Goal: Complete application form

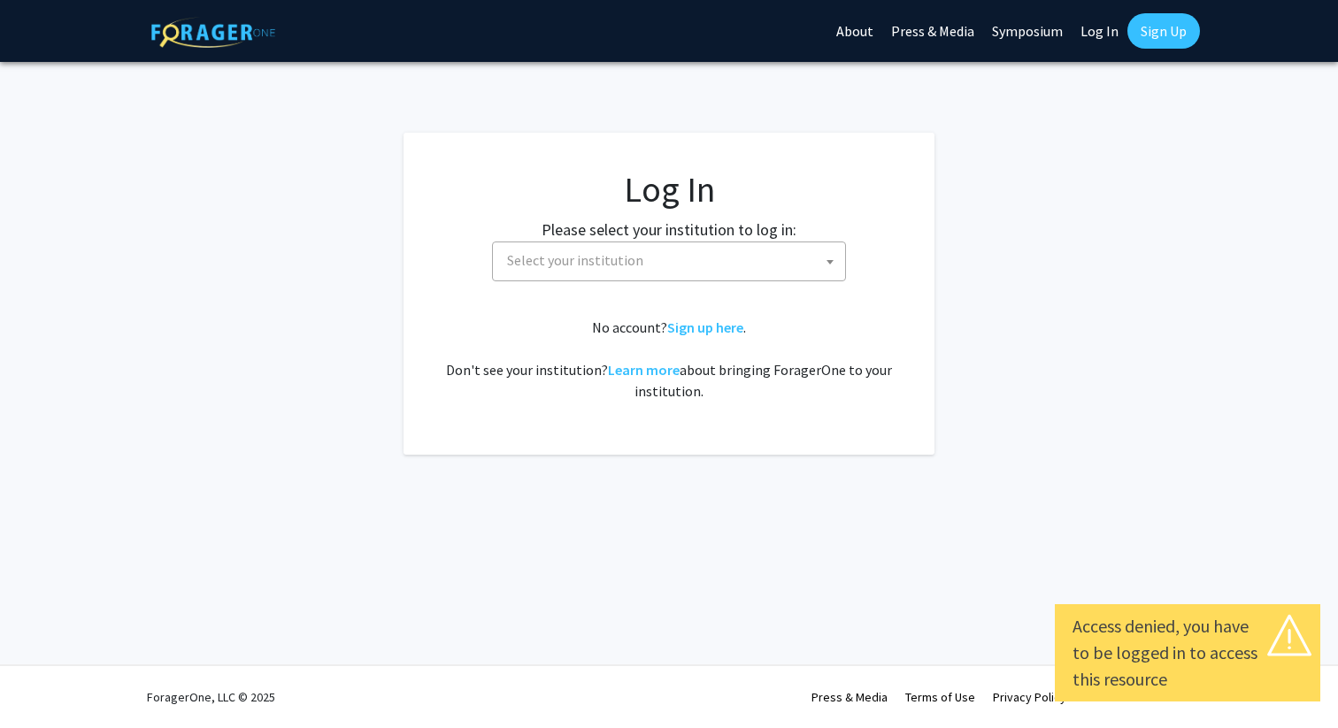
select select
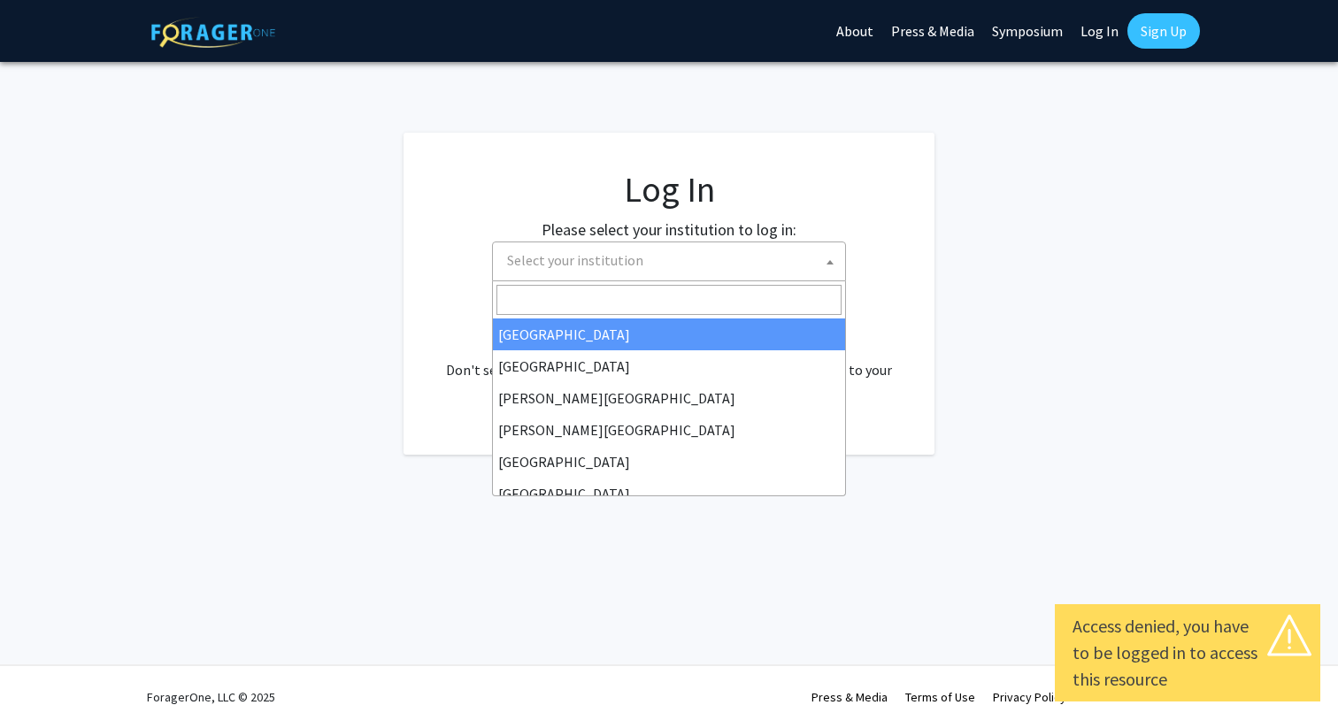
click at [695, 260] on span "Select your institution" at bounding box center [672, 261] width 345 height 36
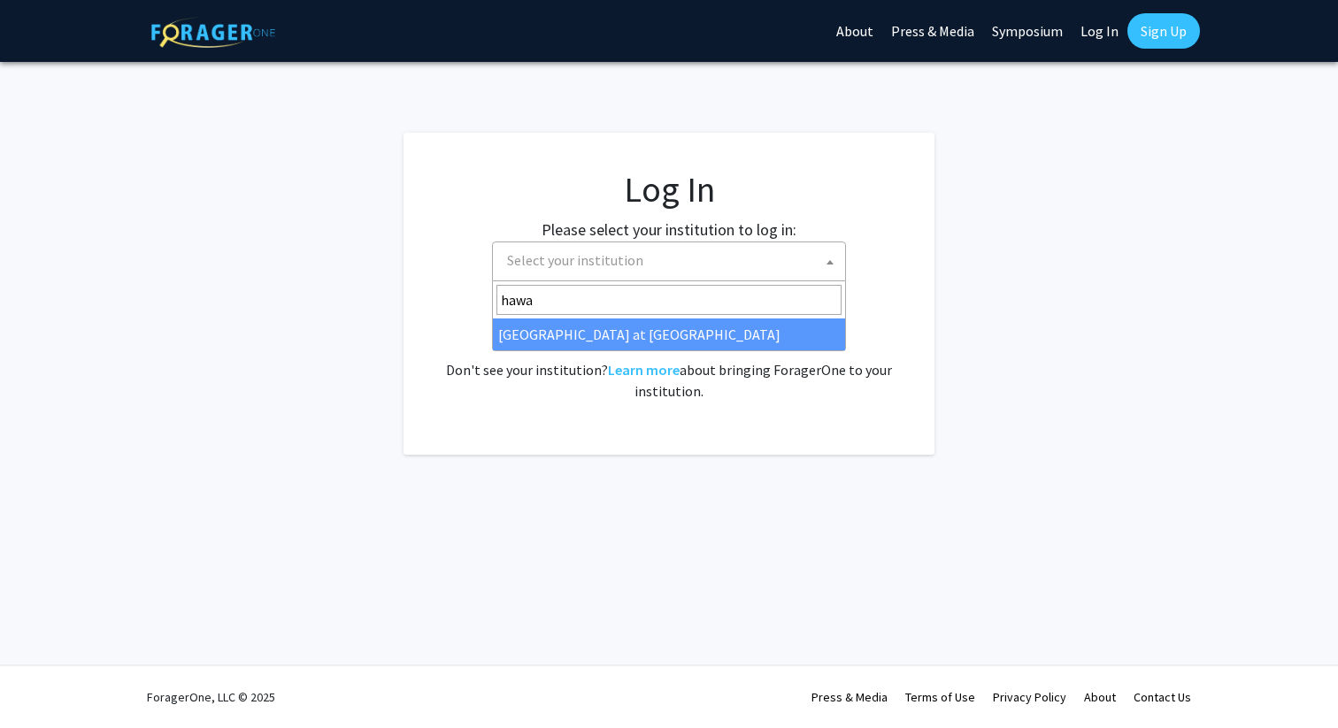
type input "hawa"
select select "18"
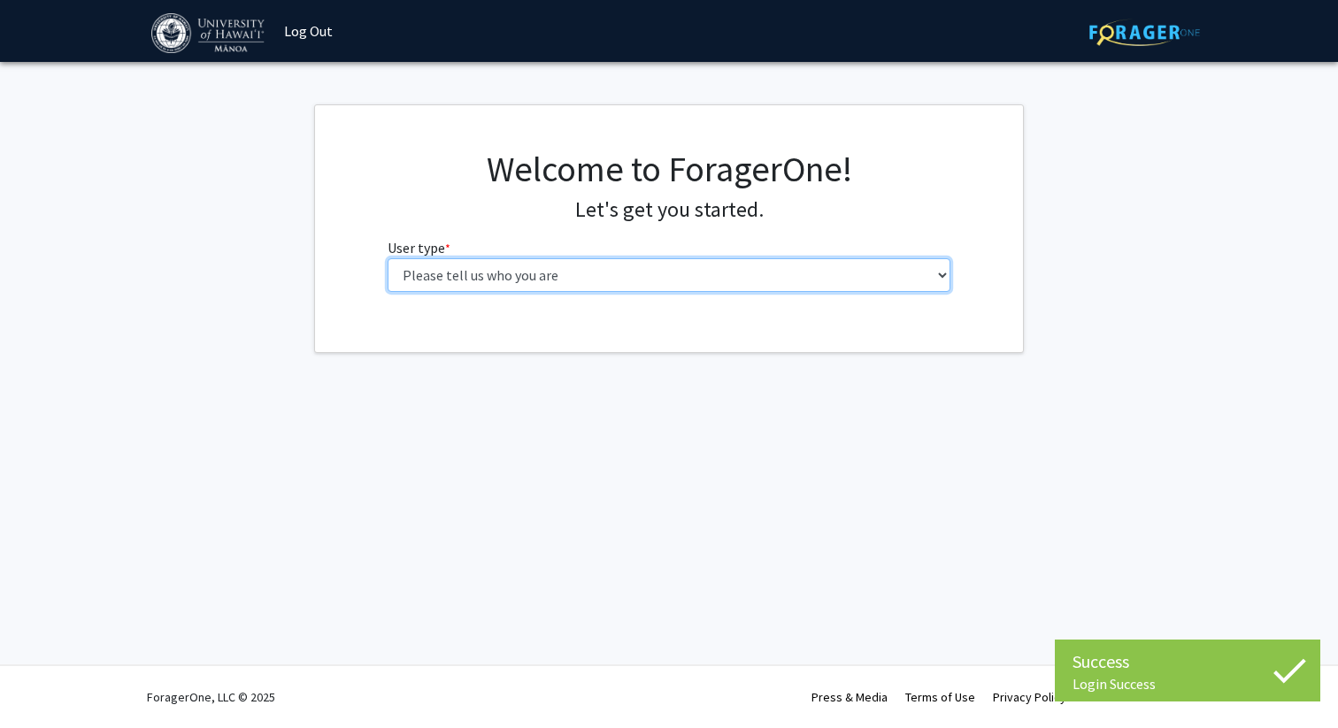
click at [538, 283] on select "Please tell us who you are Undergraduate Student Master's Student Doctoral Cand…" at bounding box center [670, 275] width 564 height 34
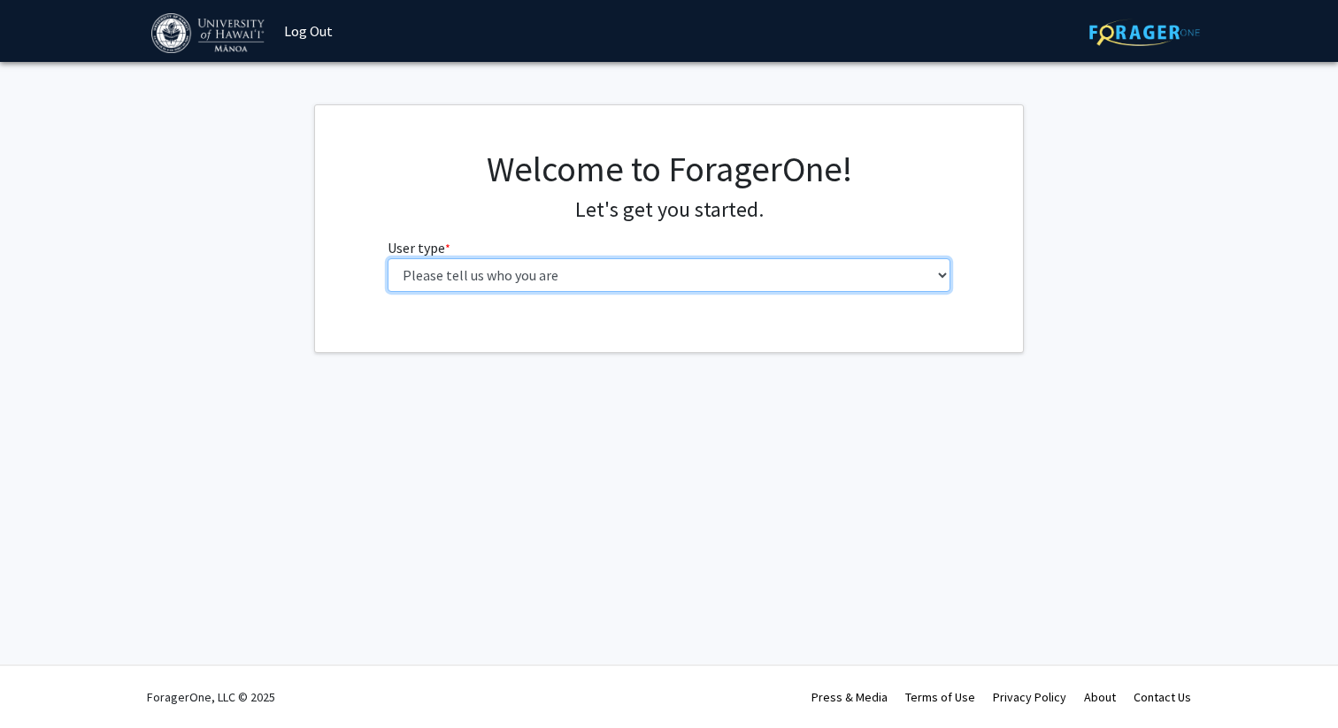
select select "5: faculty"
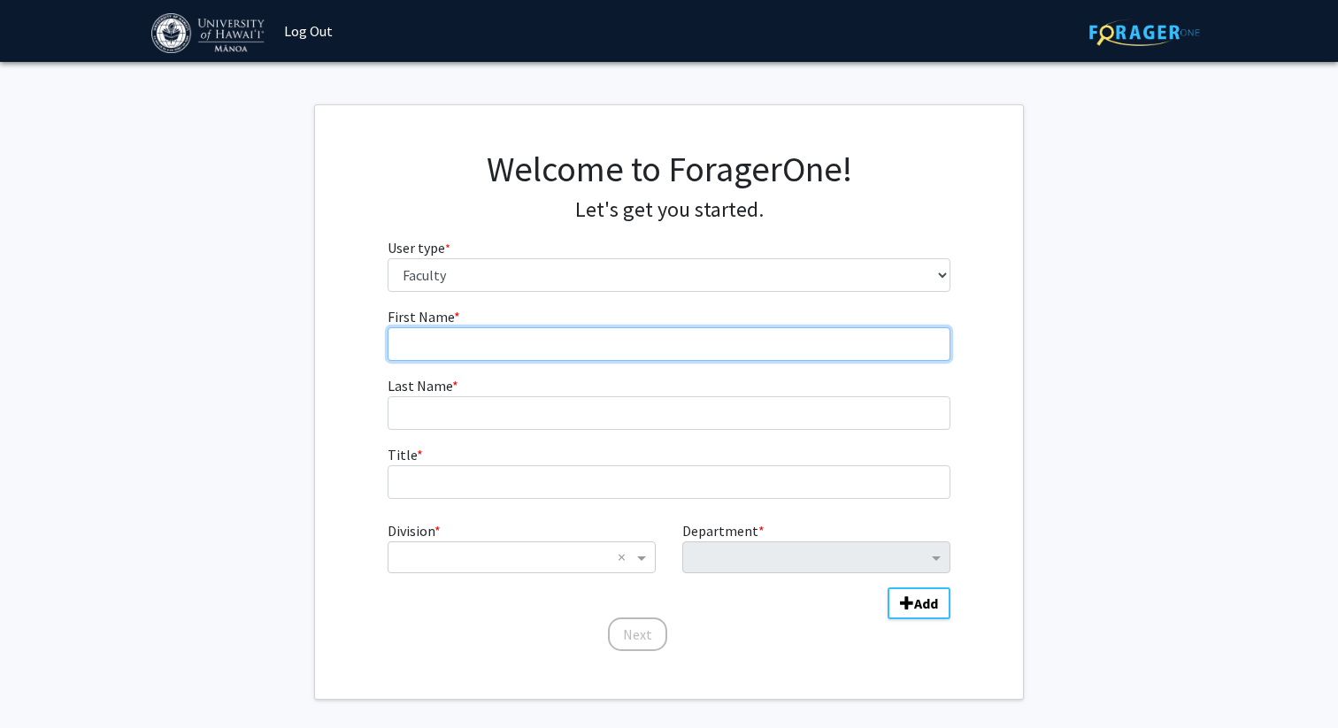
click at [474, 336] on input "First Name * required" at bounding box center [670, 345] width 564 height 34
type input "Sky"
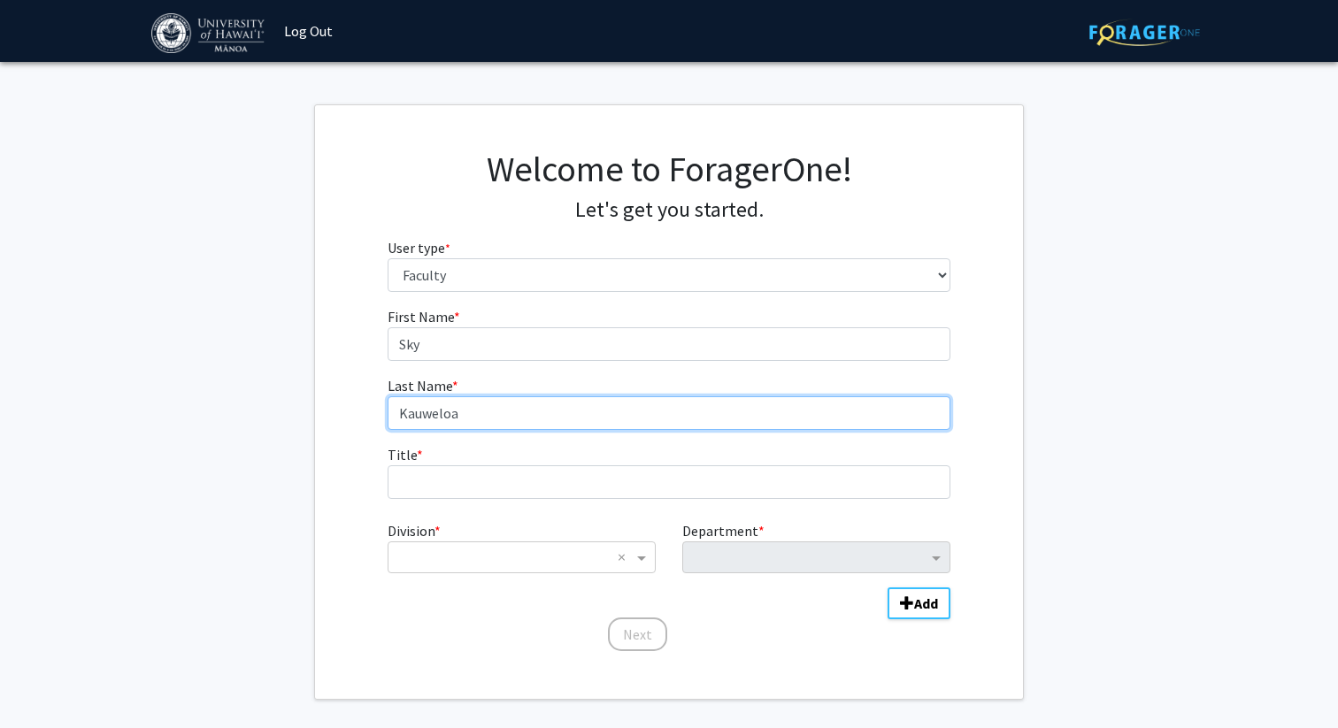
type input "Kauweloa"
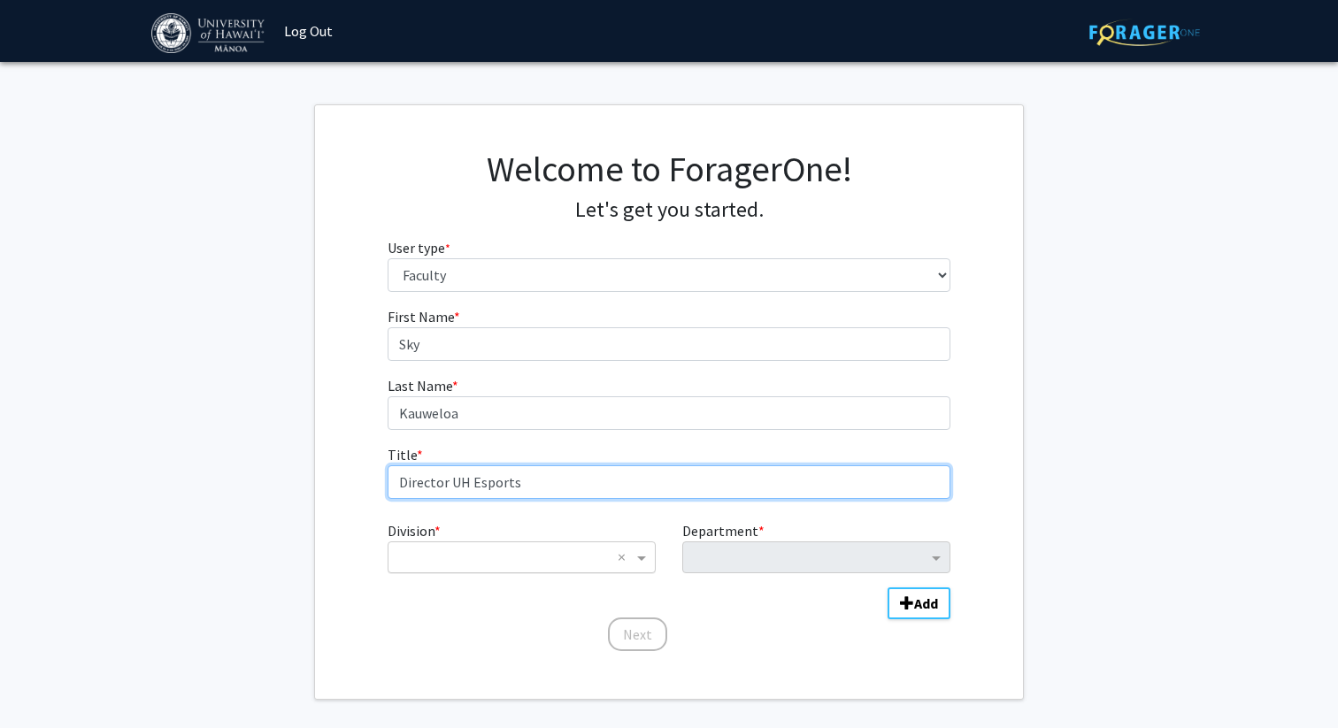
type input "Director UH Esports"
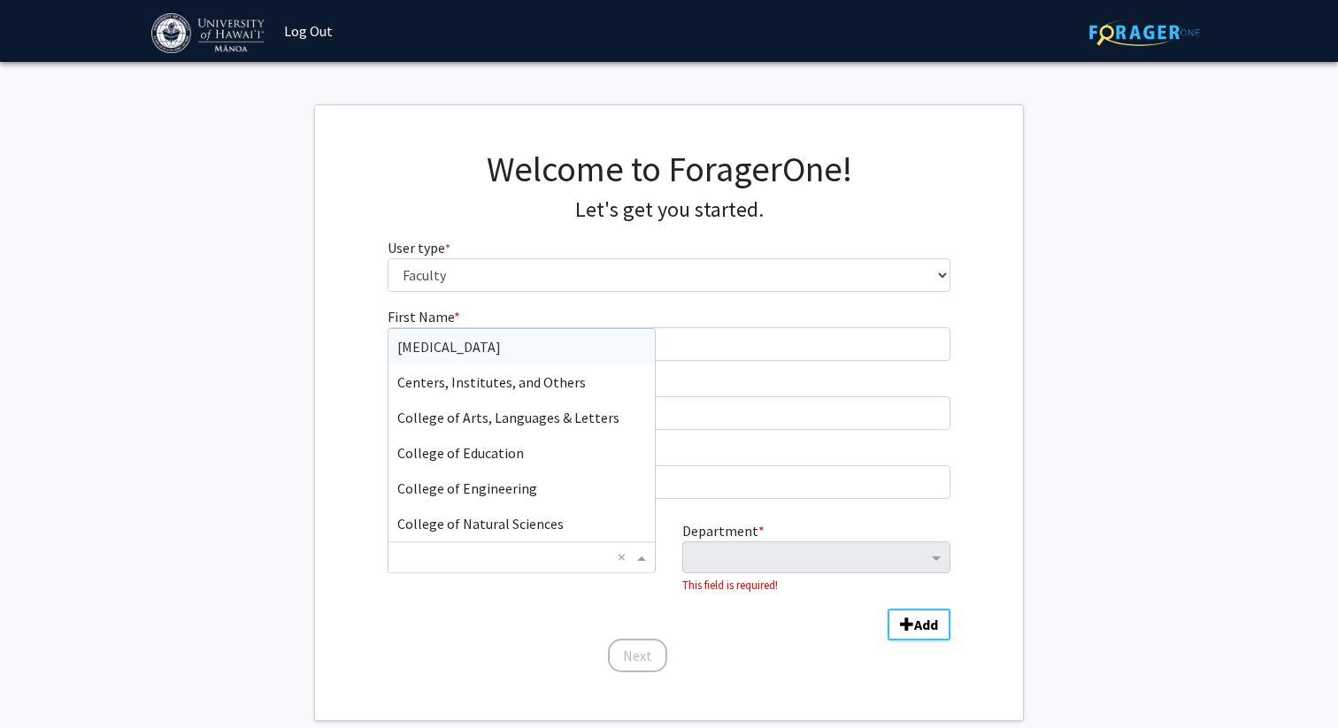
click at [520, 571] on div "× ×" at bounding box center [522, 558] width 268 height 32
type input "i"
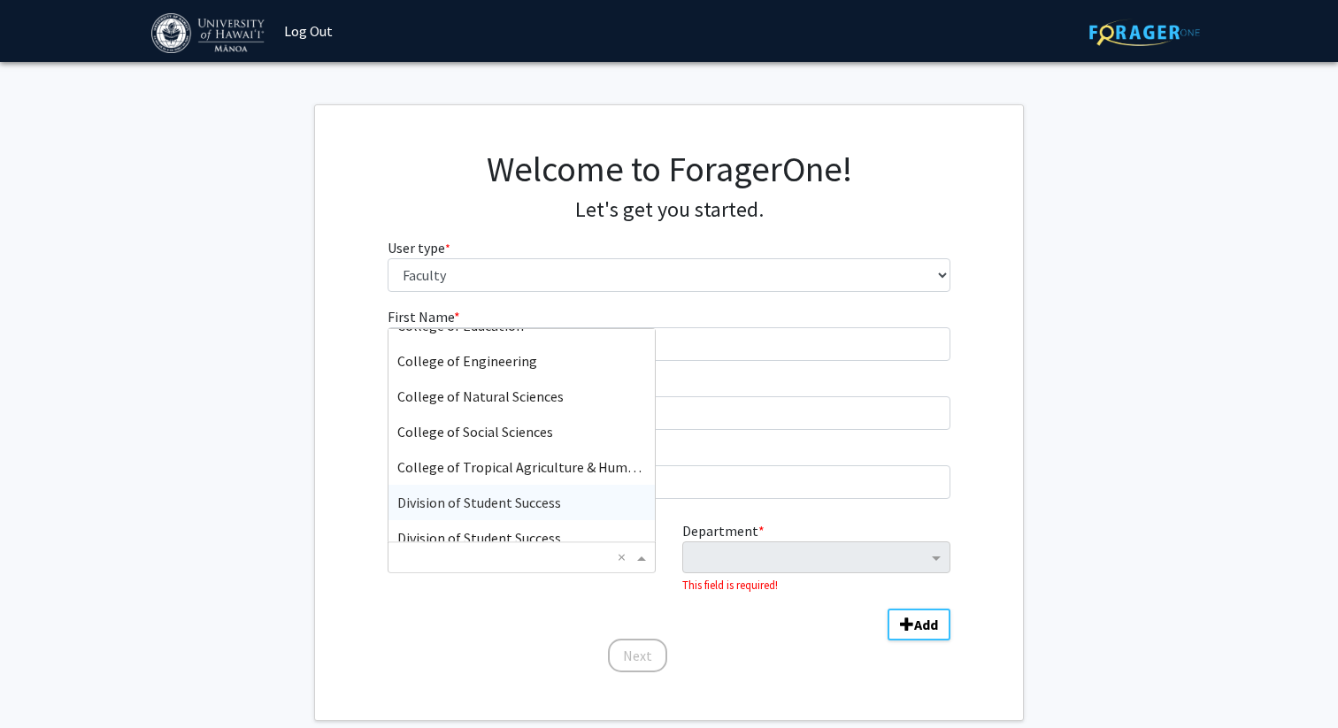
scroll to position [123, 0]
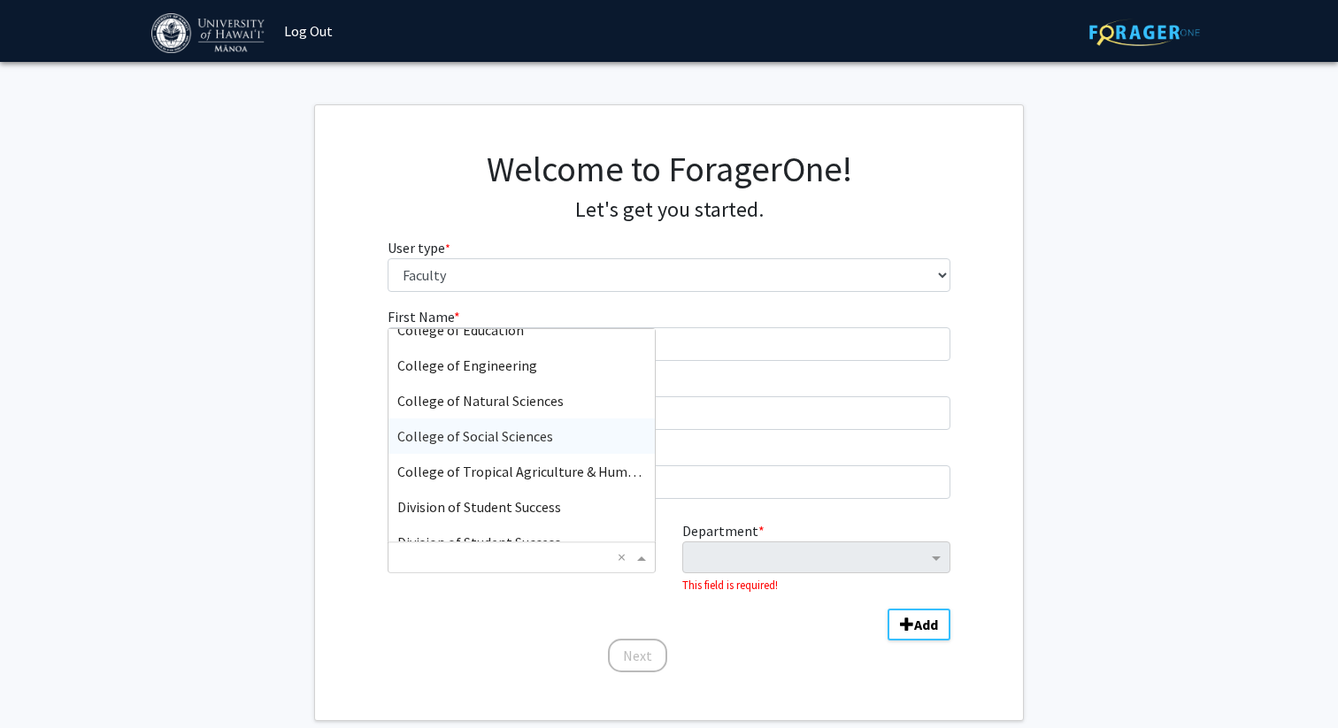
click at [528, 438] on span "College of Social Sciences" at bounding box center [475, 437] width 156 height 18
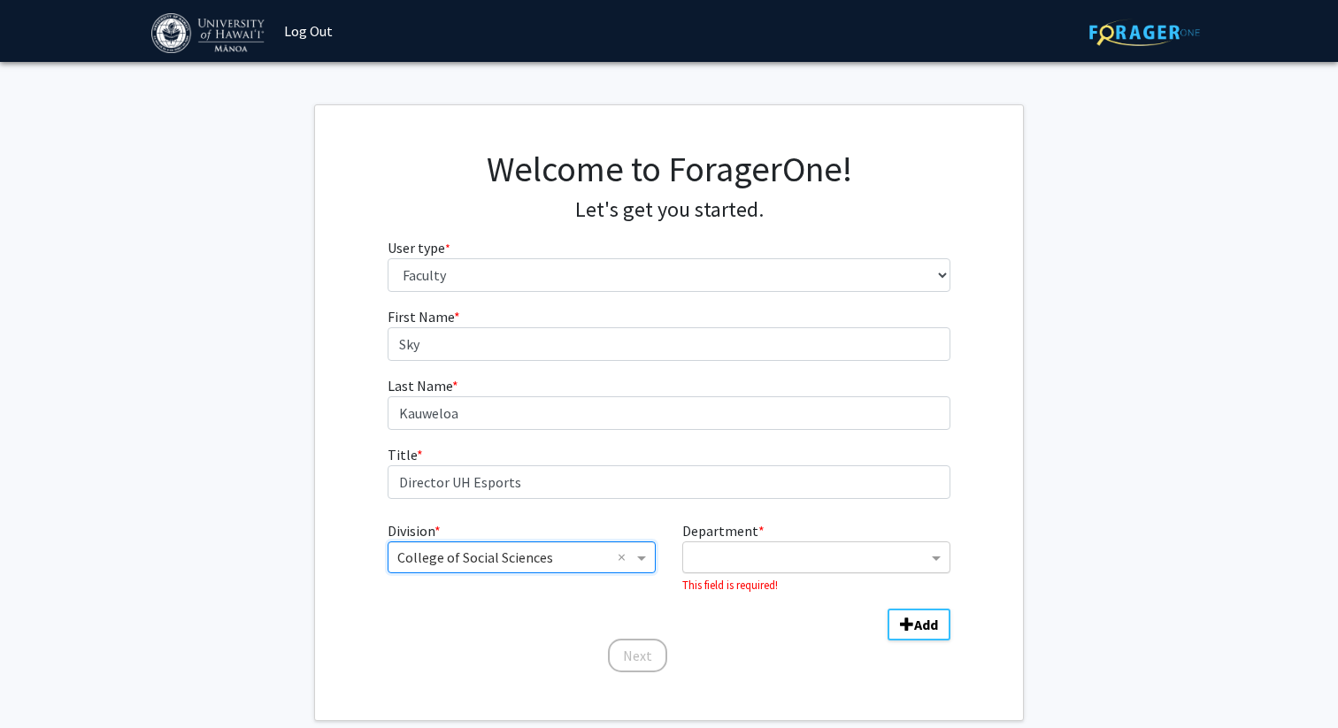
click at [819, 563] on input "Department" at bounding box center [809, 558] width 235 height 21
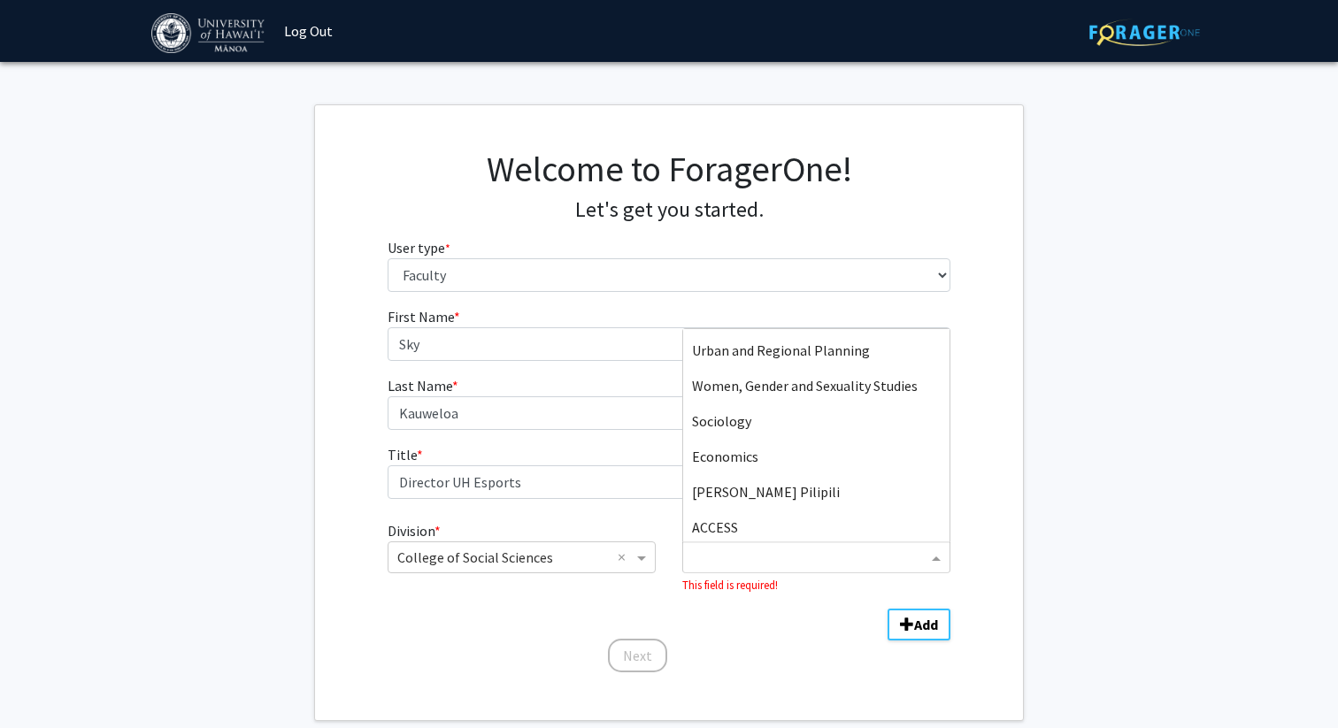
scroll to position [0, 0]
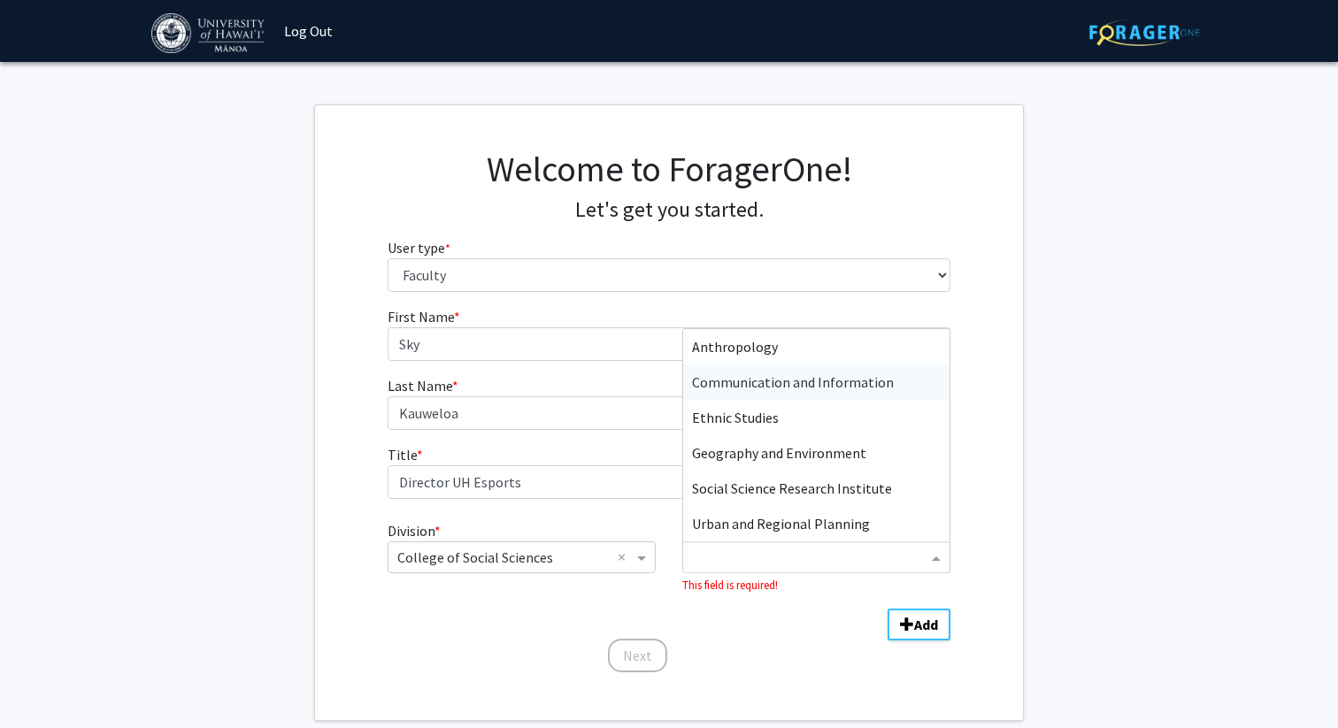
click at [777, 375] on span "Communication and Information" at bounding box center [793, 383] width 202 height 18
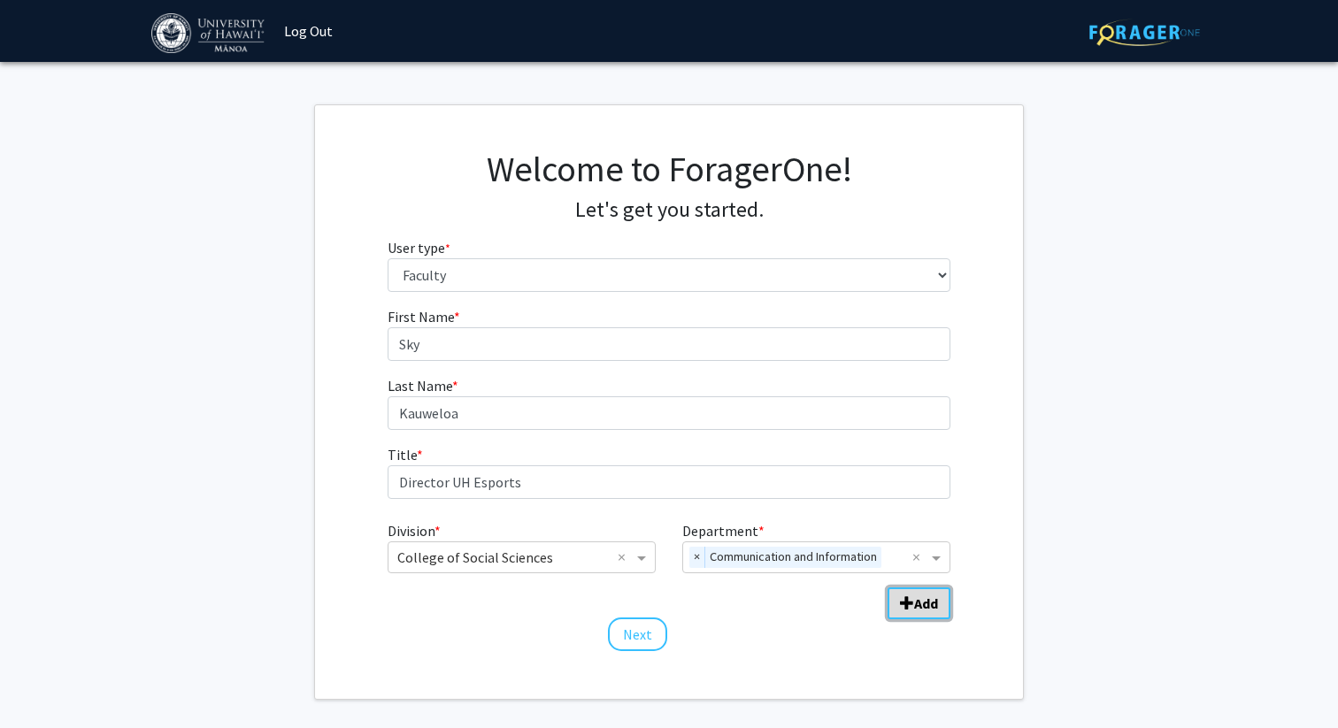
click at [929, 596] on b "Add" at bounding box center [926, 604] width 24 height 18
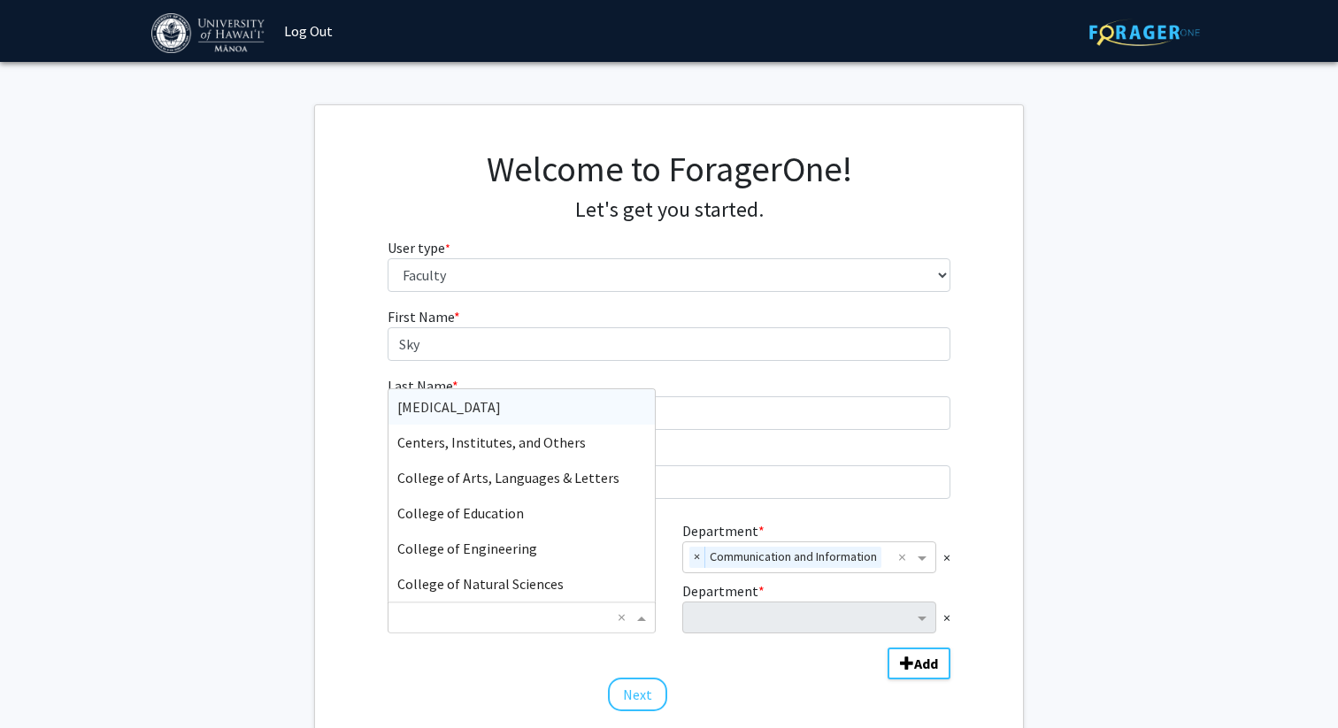
click at [577, 613] on input "Division" at bounding box center [503, 617] width 213 height 21
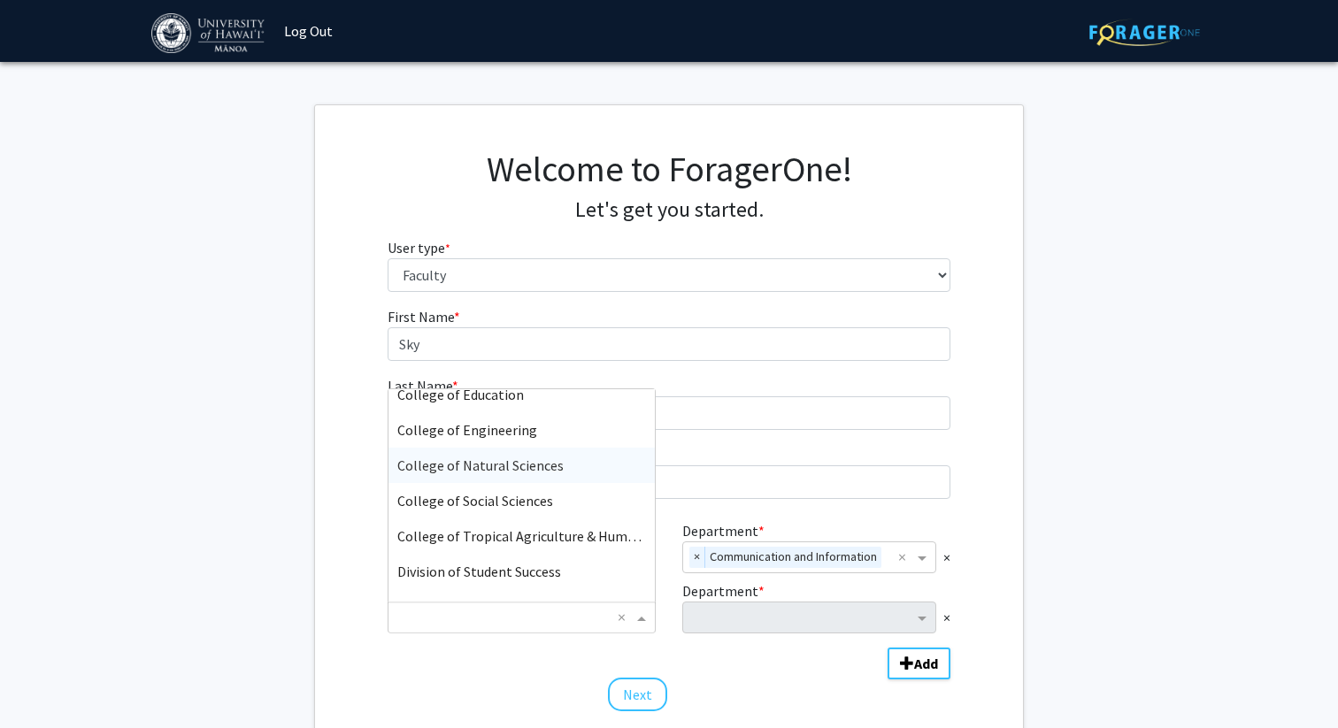
scroll to position [124, 0]
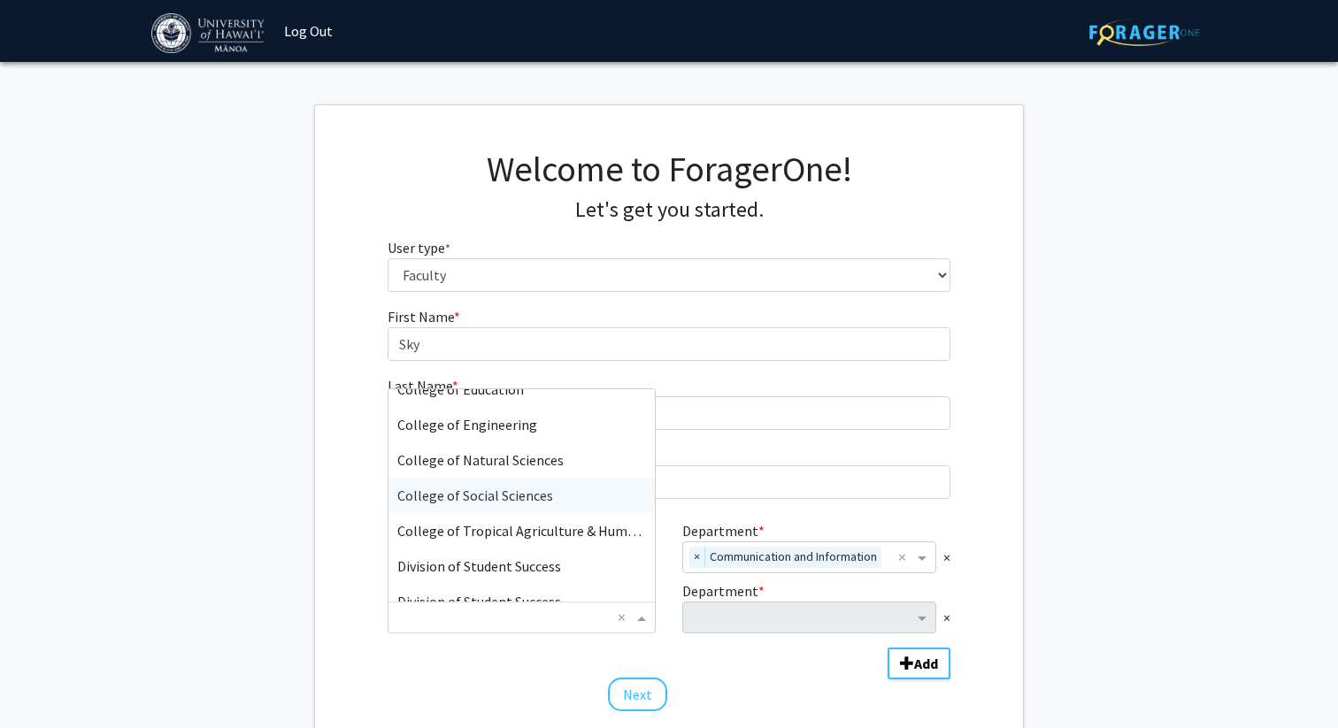
click at [489, 503] on span "College of Social Sciences" at bounding box center [475, 496] width 156 height 18
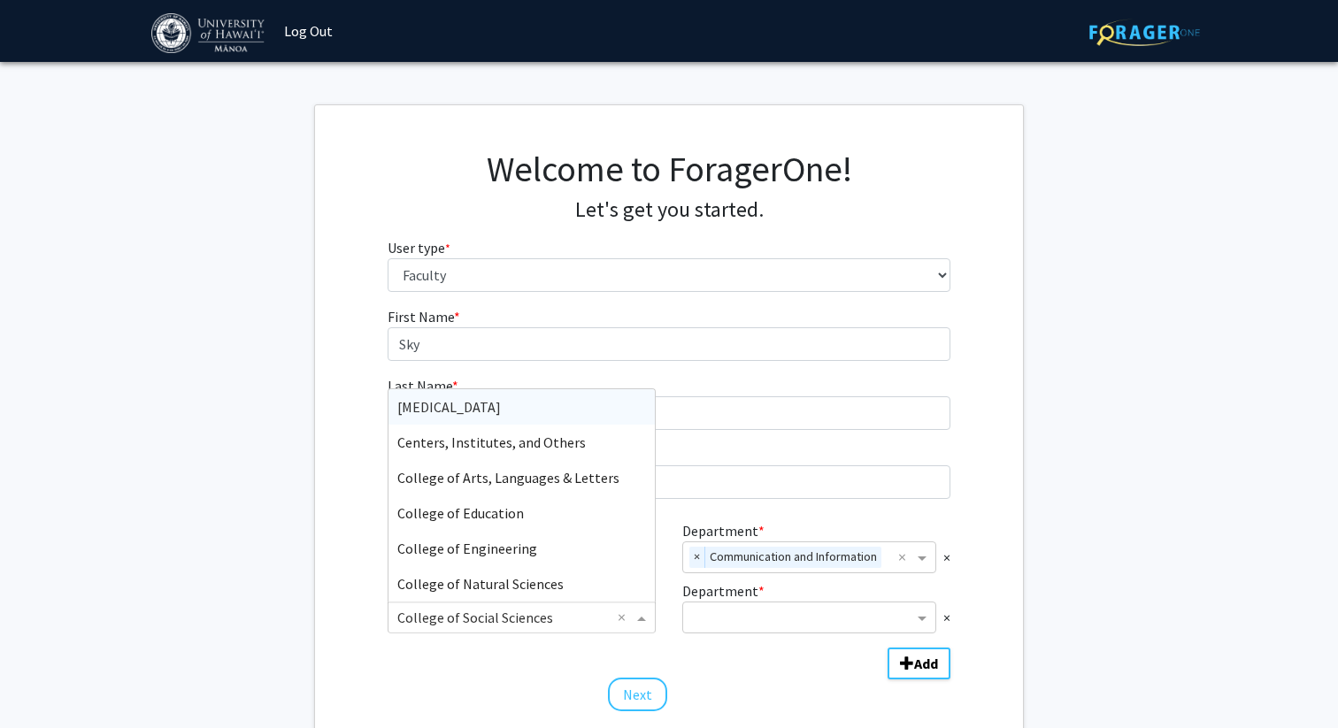
click at [556, 619] on input "Division" at bounding box center [503, 617] width 213 height 21
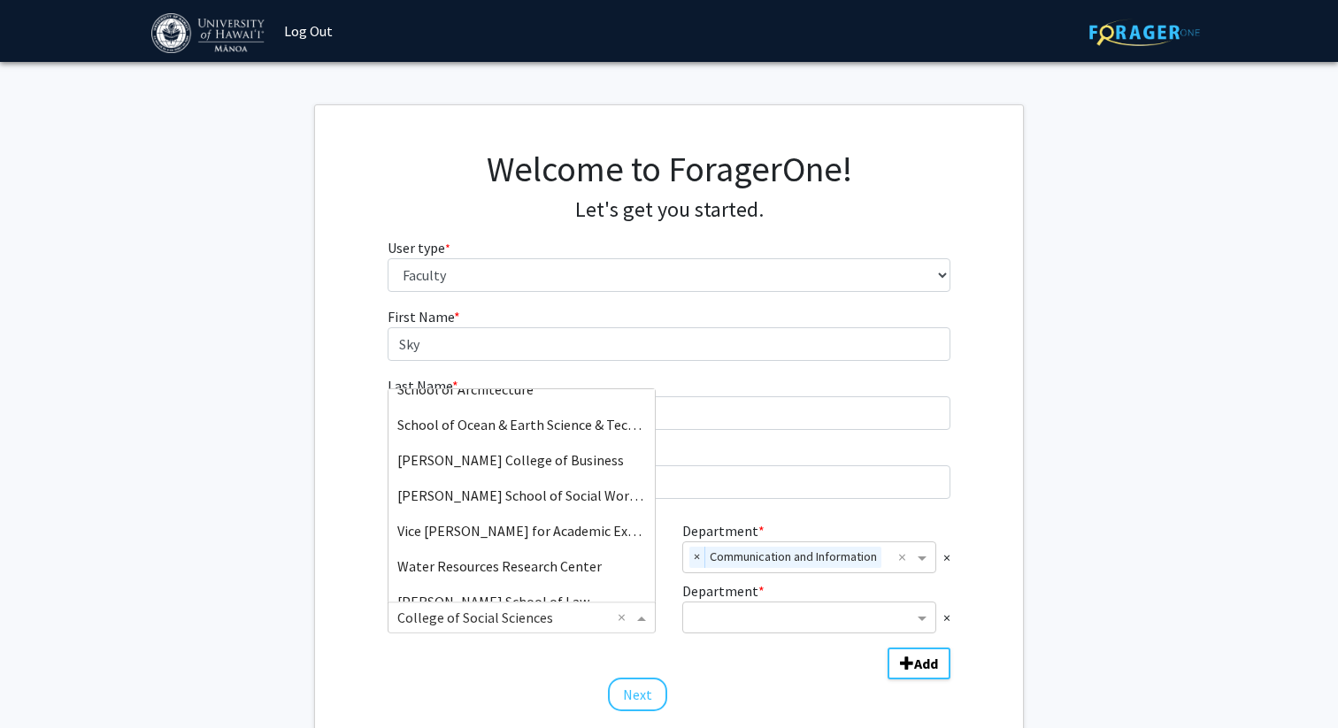
scroll to position [658, 0]
click at [540, 523] on span "Vice [PERSON_NAME] for Academic Excellence" at bounding box center [537, 529] width 281 height 18
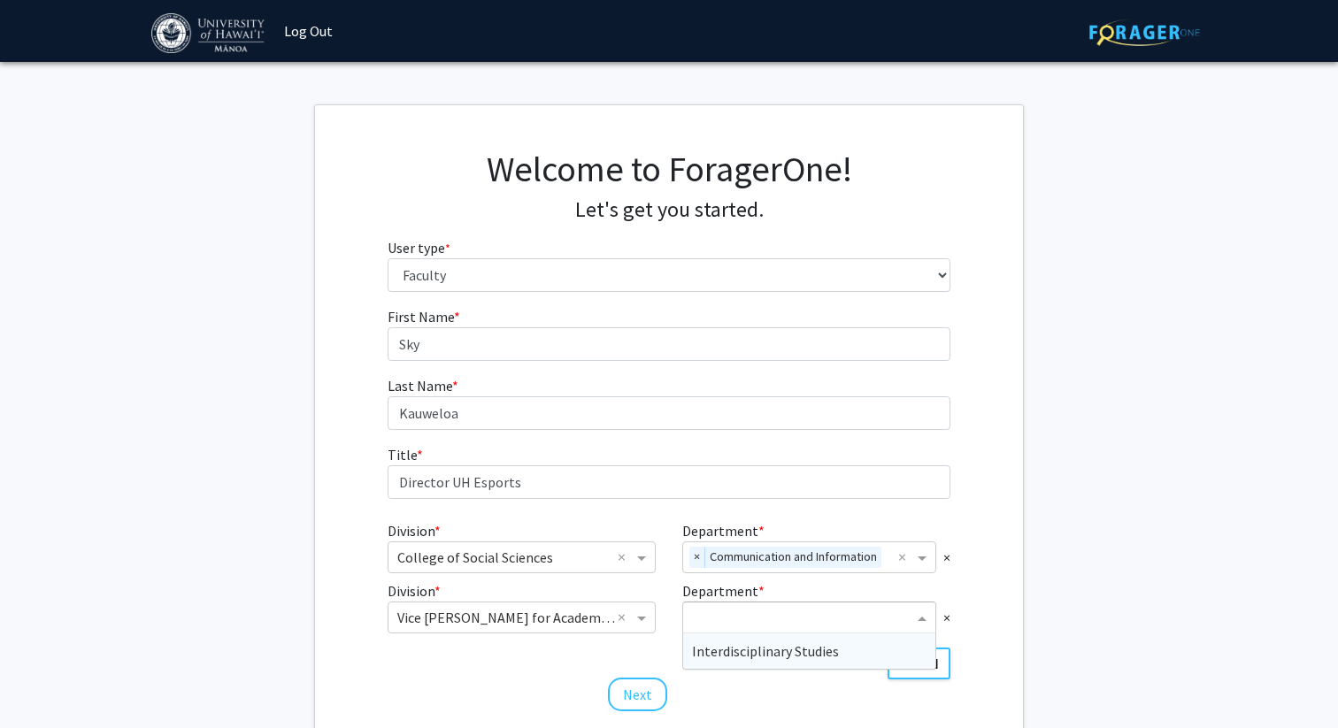
click at [805, 612] on input "Department" at bounding box center [802, 618] width 221 height 21
click at [805, 660] on div "Interdisciplinary Studies" at bounding box center [809, 651] width 252 height 35
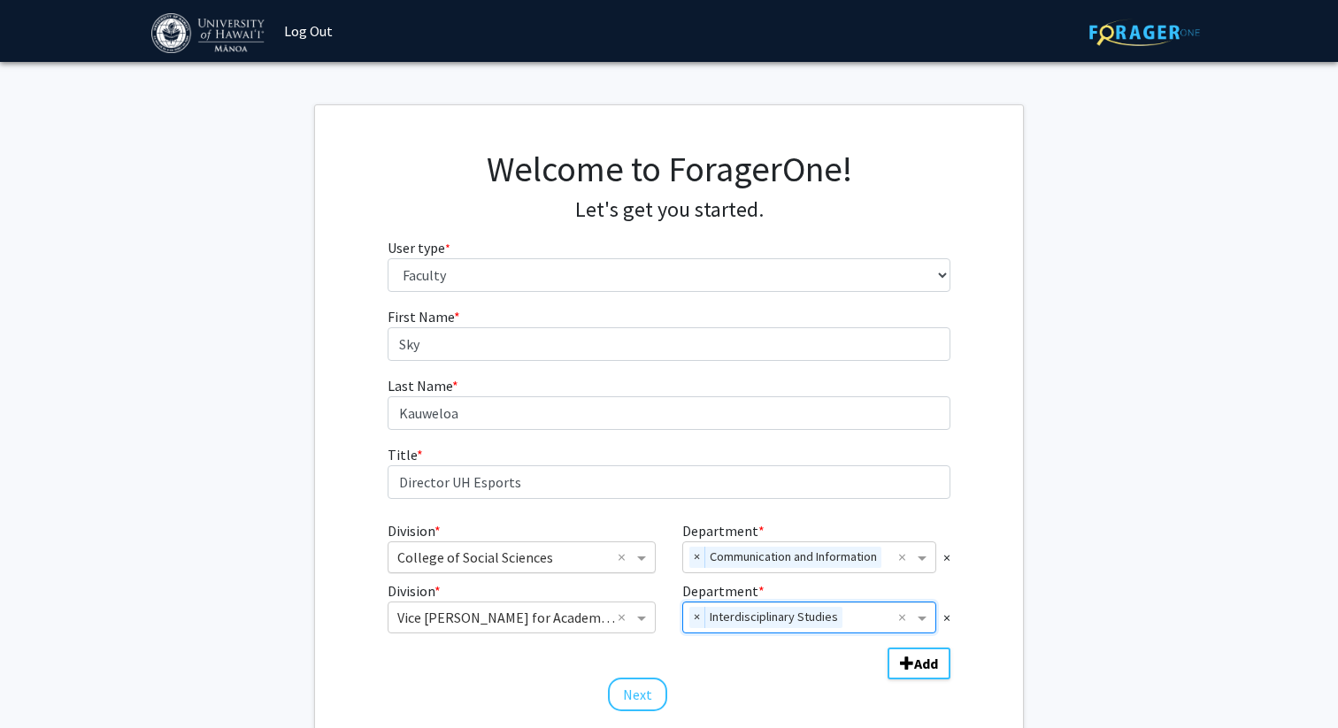
click at [582, 564] on input "Division" at bounding box center [503, 557] width 213 height 21
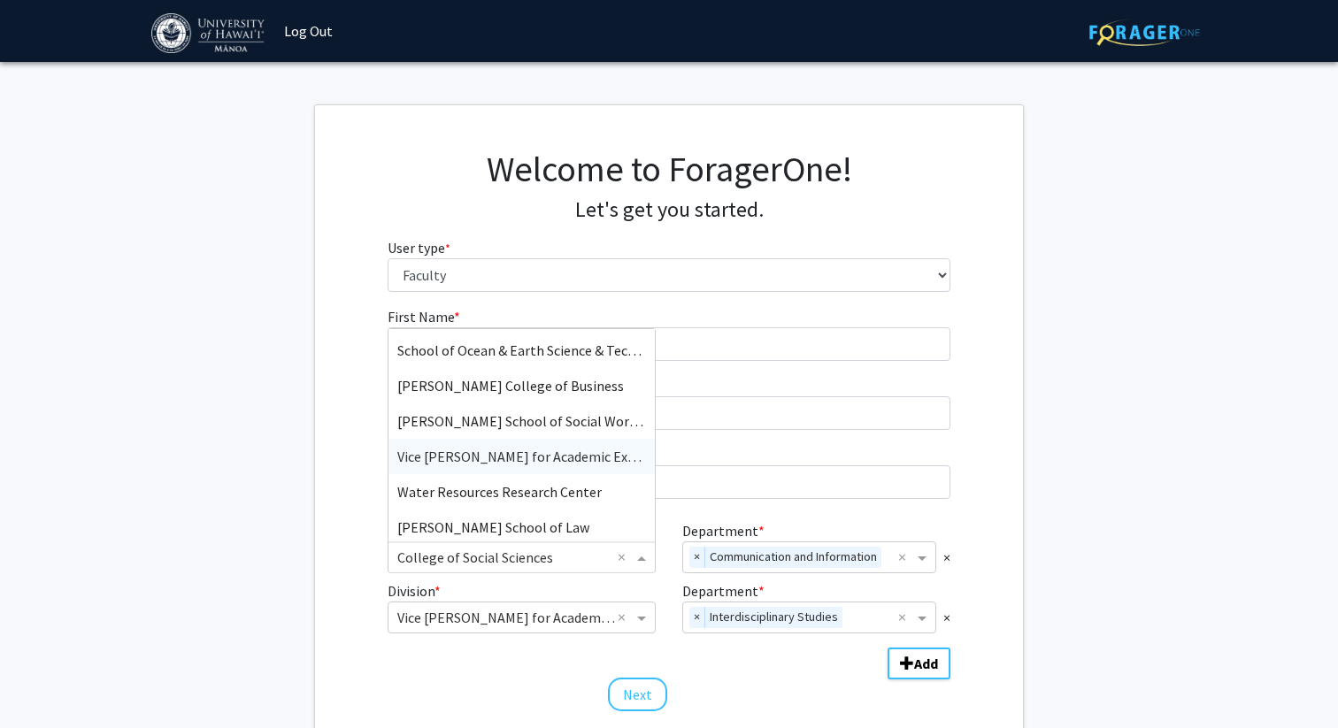
scroll to position [670, 0]
click at [504, 454] on span "Vice Provost for Academic Excellence" at bounding box center [537, 456] width 281 height 18
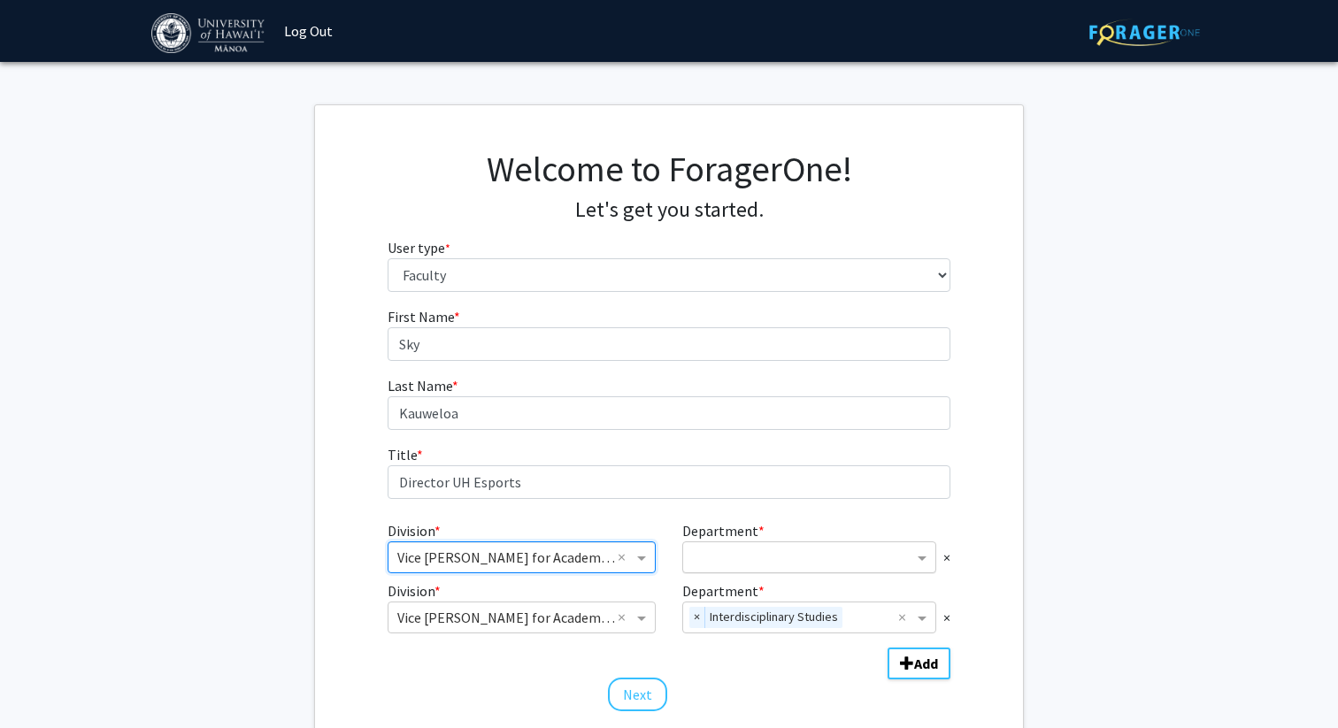
click at [835, 560] on input "Department" at bounding box center [802, 558] width 221 height 21
click at [813, 584] on span "Interdisciplinary Studies" at bounding box center [765, 591] width 147 height 18
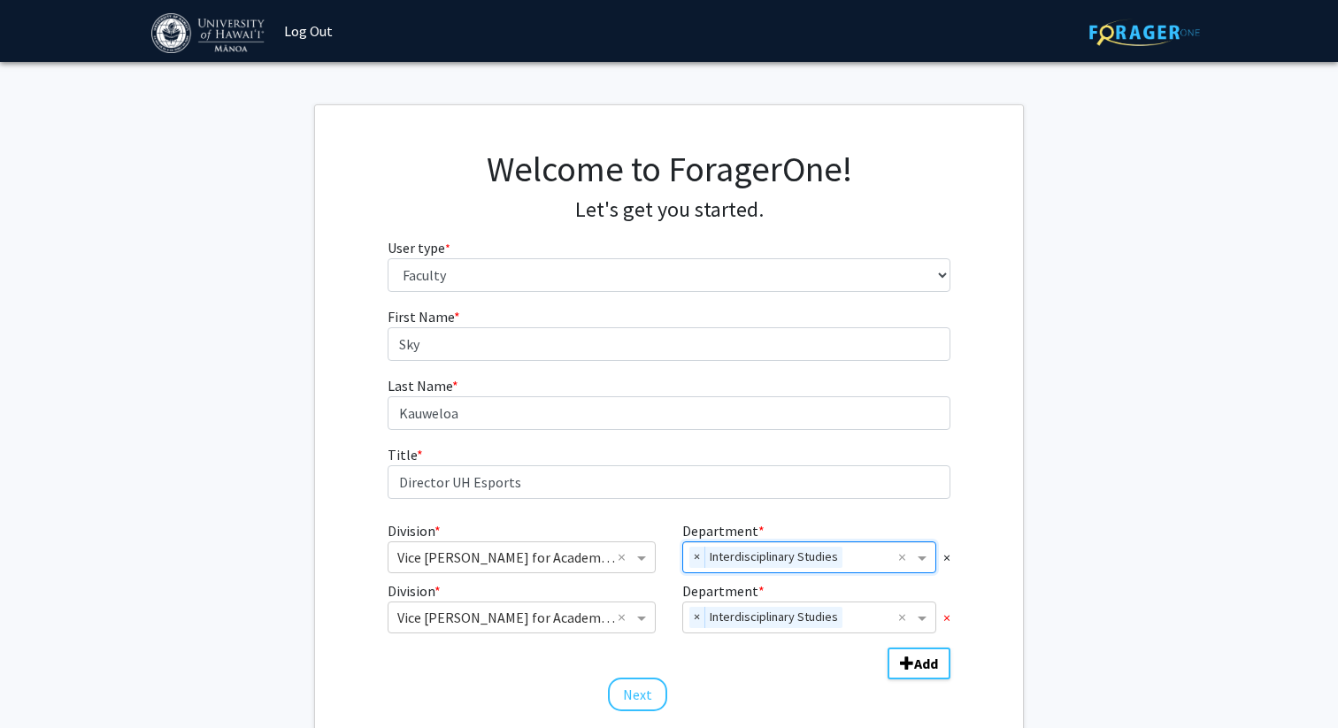
click at [948, 619] on span "×" at bounding box center [947, 617] width 7 height 21
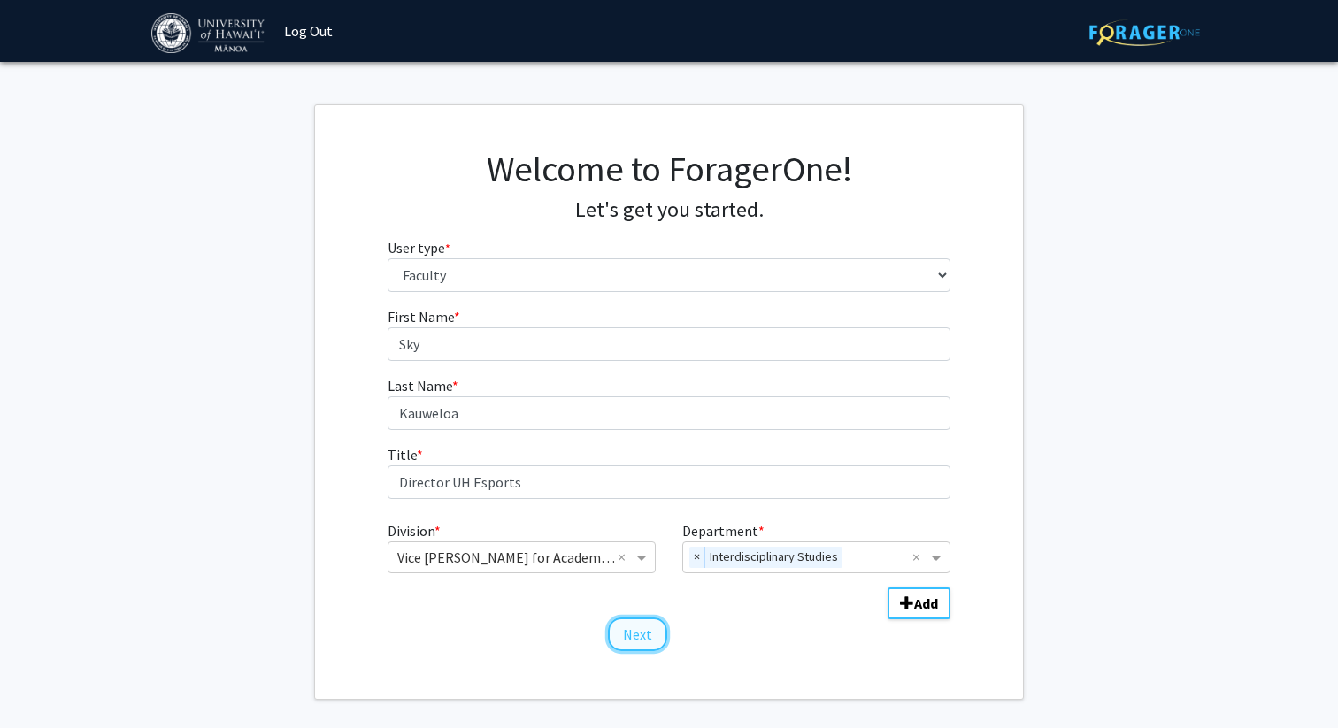
click at [638, 637] on button "Next" at bounding box center [637, 635] width 59 height 34
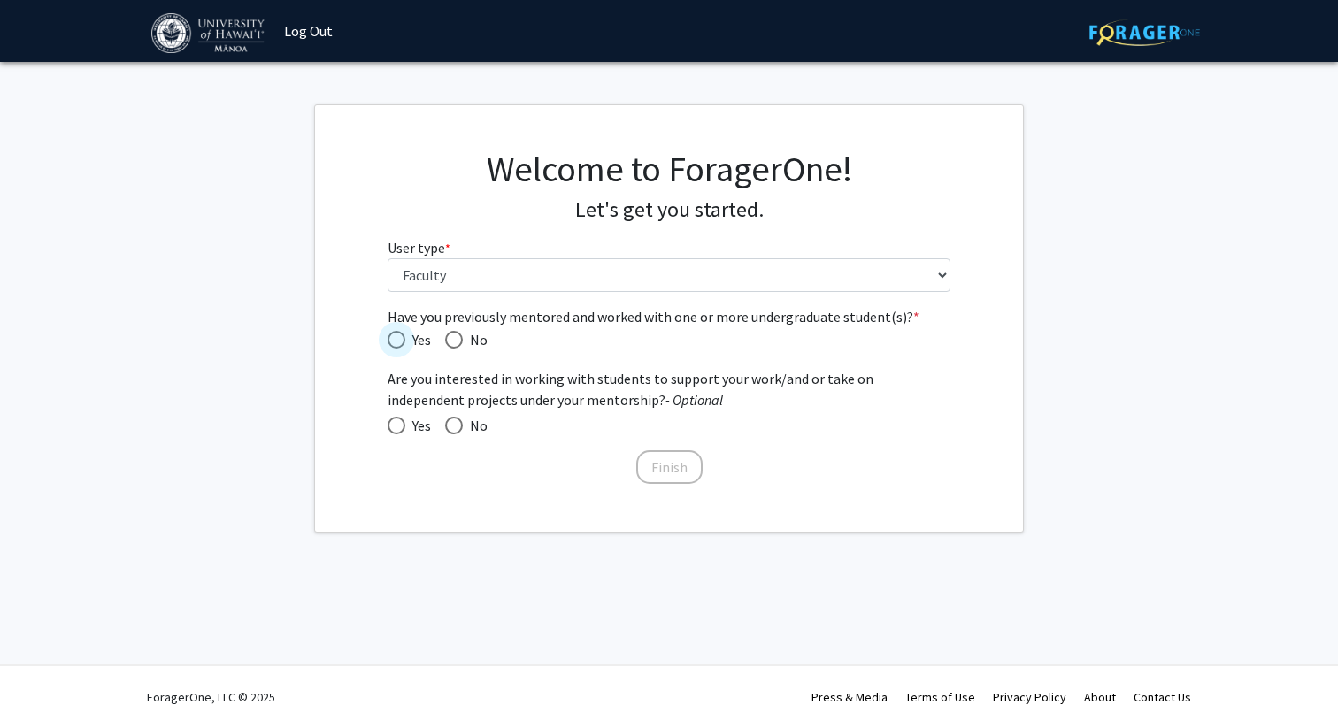
click at [398, 336] on span "Have you previously mentored and worked with one or more undergraduate student(…" at bounding box center [397, 340] width 18 height 18
click at [398, 336] on input "Yes" at bounding box center [397, 340] width 18 height 18
radio input "true"
click at [396, 428] on span at bounding box center [397, 426] width 18 height 18
click at [396, 428] on input "Yes" at bounding box center [397, 426] width 18 height 18
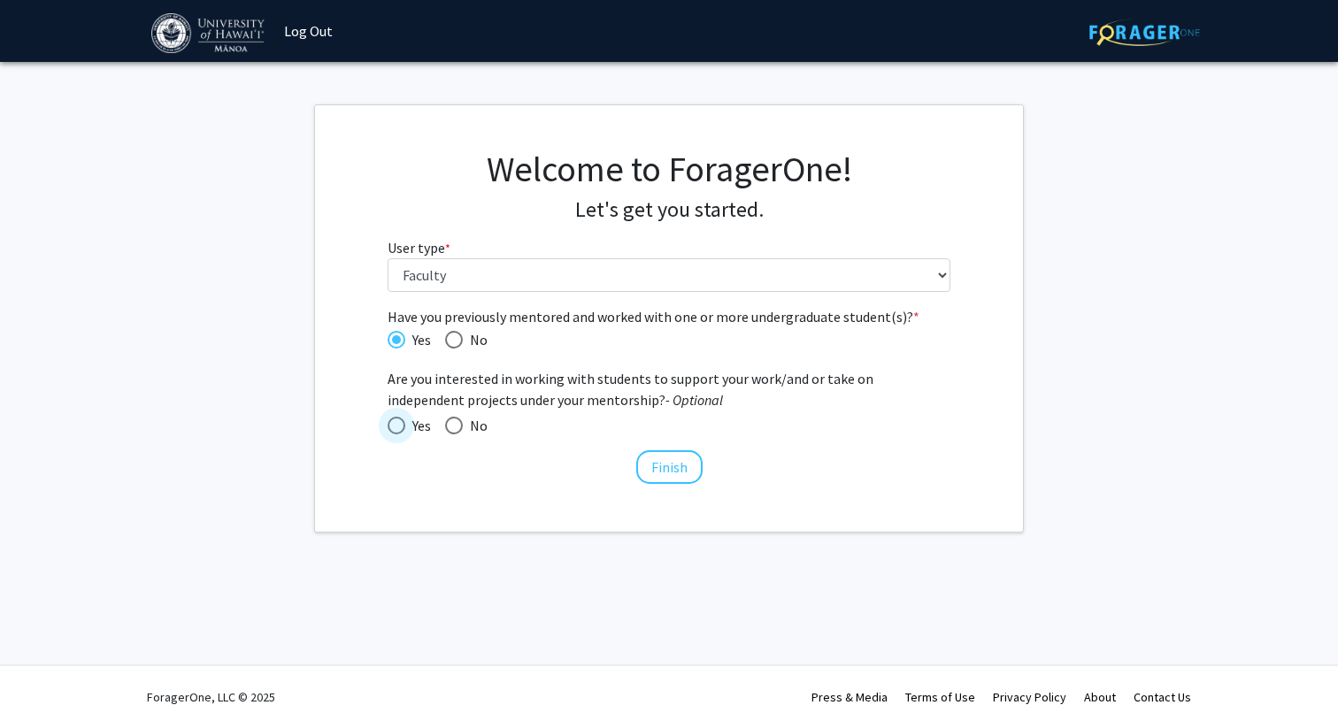
radio input "true"
click at [657, 461] on button "Finish" at bounding box center [669, 468] width 66 height 34
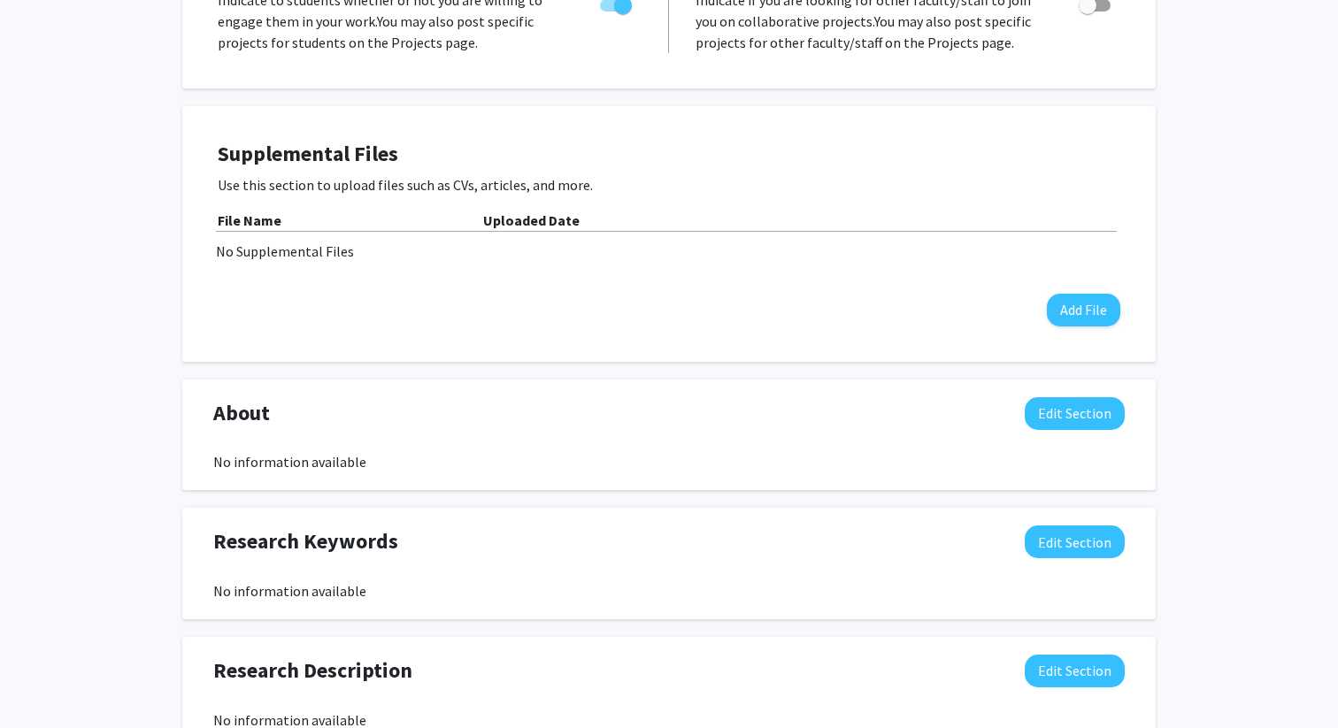
scroll to position [360, 0]
